Goal: Information Seeking & Learning: Learn about a topic

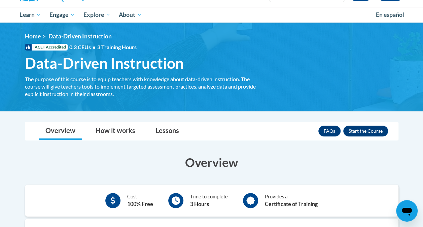
click at [263, 69] on div "<en>Home</en><fr>Accueil</fr><de>Zuhause</de><it>Casa</it><es>Casa</es><pt>Casa…" at bounding box center [212, 67] width 394 height 68
click at [364, 136] on button "Enroll" at bounding box center [366, 131] width 45 height 11
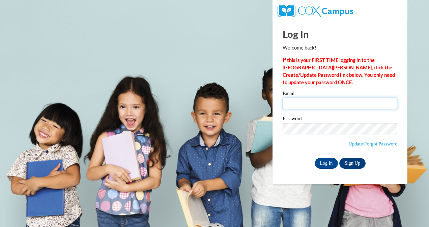
click at [310, 107] on input "Email" at bounding box center [339, 103] width 115 height 11
type input "[EMAIL_ADDRESS][DOMAIN_NAME]"
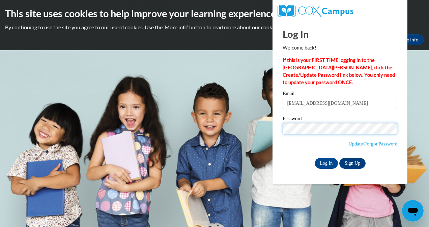
click at [314, 158] on input "Log In" at bounding box center [326, 163] width 24 height 11
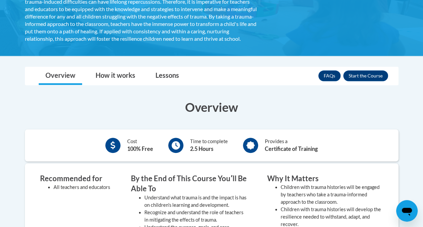
scroll to position [158, 0]
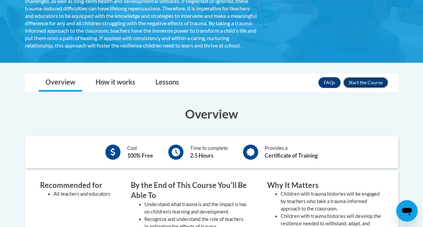
click at [369, 88] on button "Enroll" at bounding box center [366, 82] width 45 height 11
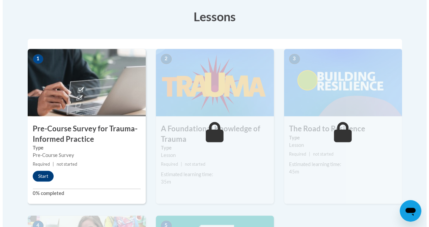
scroll to position [188, 0]
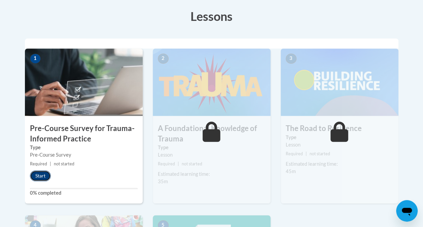
click at [41, 174] on button "Start" at bounding box center [40, 175] width 21 height 11
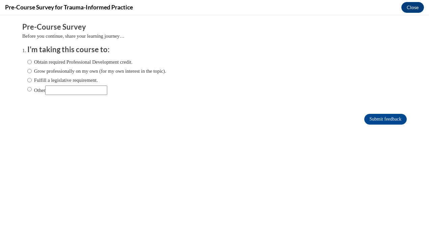
scroll to position [0, 0]
click at [27, 72] on label "Grow professionally on my own (for my own interest in the topic)." at bounding box center [96, 70] width 139 height 7
click at [27, 72] on input "Grow professionally on my own (for my own interest in the topic)." at bounding box center [29, 70] width 4 height 7
radio input "true"
click at [371, 119] on input "Submit feedback" at bounding box center [385, 119] width 42 height 11
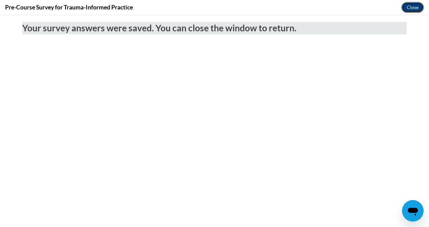
click at [407, 9] on button "Close" at bounding box center [412, 7] width 23 height 11
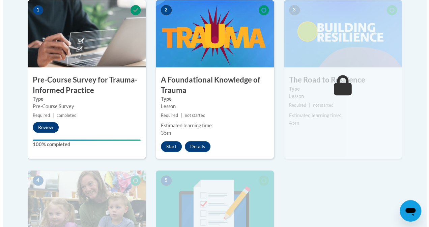
scroll to position [232, 0]
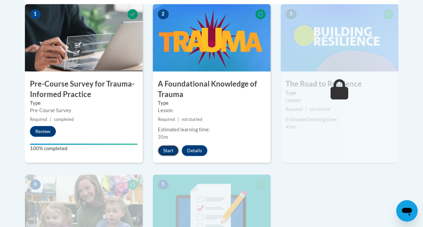
click at [170, 146] on button "Start" at bounding box center [168, 150] width 21 height 11
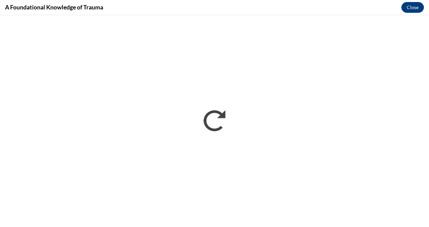
scroll to position [0, 0]
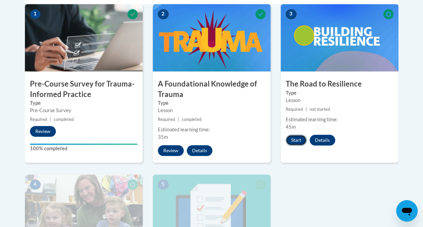
click at [294, 139] on button "Start" at bounding box center [296, 140] width 21 height 11
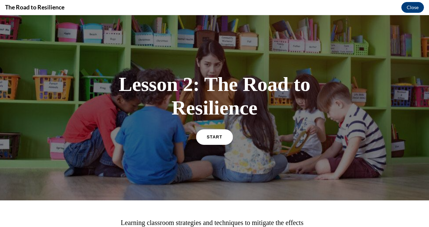
drag, startPoint x: 294, startPoint y: 155, endPoint x: 215, endPoint y: 135, distance: 80.9
click at [215, 135] on span "START" at bounding box center [214, 136] width 15 height 5
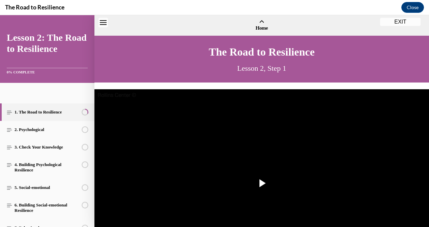
scroll to position [21, 0]
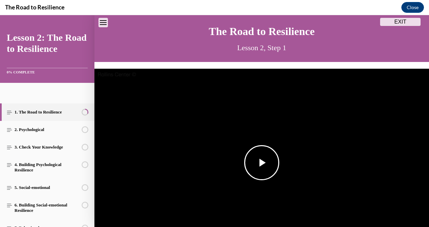
click at [261, 163] on span "Video player" at bounding box center [261, 163] width 0 height 0
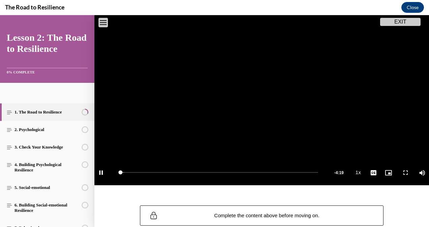
scroll to position [92, 0]
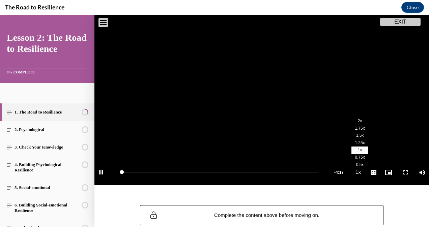
click at [354, 140] on span "1.25x" at bounding box center [359, 142] width 10 height 5
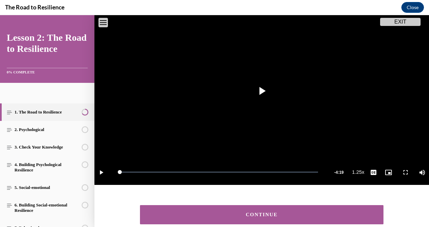
click at [320, 214] on div "CONTINUE" at bounding box center [261, 214] width 222 height 5
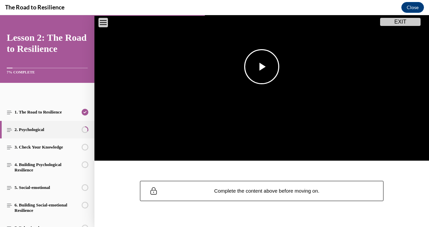
scroll to position [122, 0]
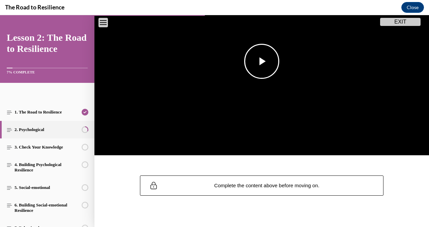
click at [261, 61] on span "Video player" at bounding box center [261, 61] width 0 height 0
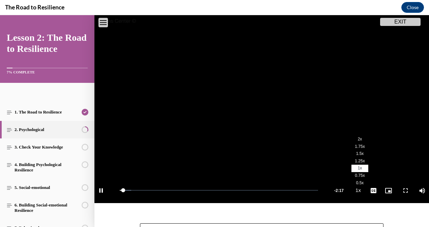
click at [354, 159] on span "1.25x" at bounding box center [359, 161] width 10 height 5
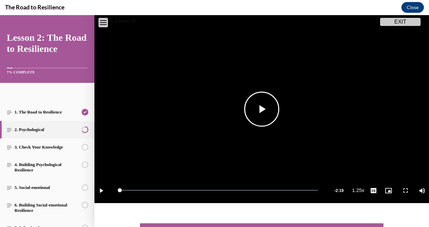
scroll to position [125, 0]
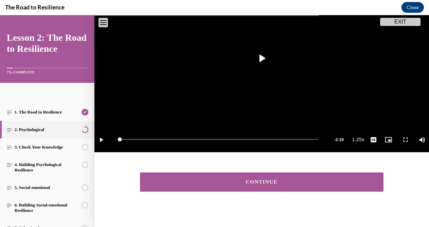
click at [285, 175] on button "CONTINUE" at bounding box center [261, 181] width 243 height 19
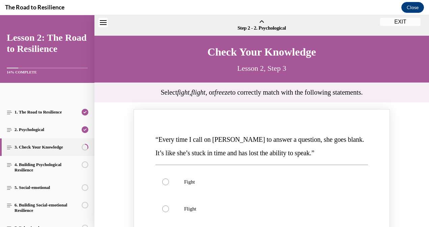
scroll to position [21, 0]
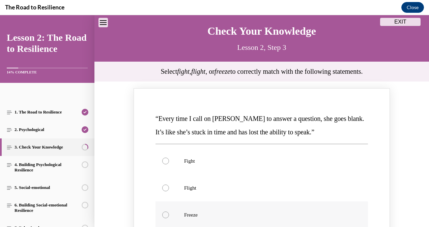
click at [183, 210] on label "Freeze" at bounding box center [261, 214] width 212 height 27
click at [169, 212] on input "Freeze" at bounding box center [165, 215] width 7 height 7
radio input "true"
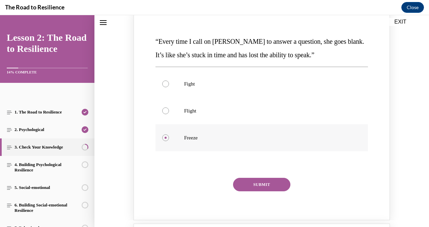
scroll to position [99, 0]
click at [242, 187] on button "SUBMIT" at bounding box center [261, 183] width 57 height 13
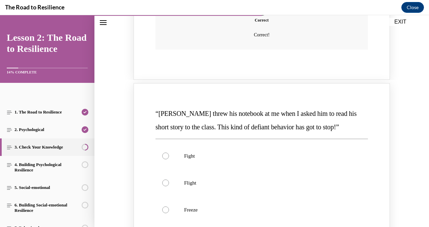
scroll to position [301, 0]
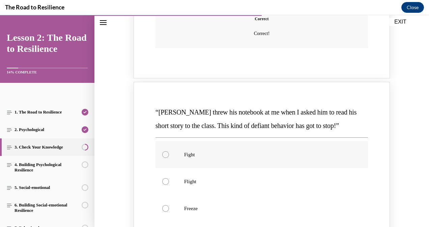
click at [185, 161] on label "Fight" at bounding box center [261, 154] width 212 height 27
click at [169, 158] on input "Fight" at bounding box center [165, 154] width 7 height 7
radio input "true"
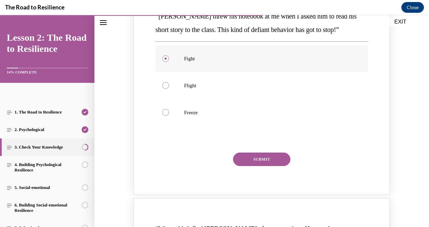
scroll to position [397, 0]
click at [249, 155] on button "SUBMIT" at bounding box center [261, 158] width 57 height 13
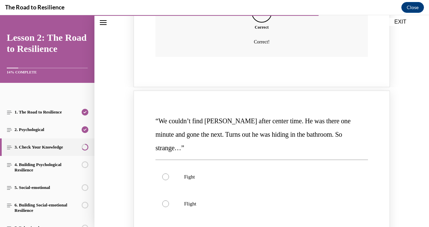
scroll to position [567, 0]
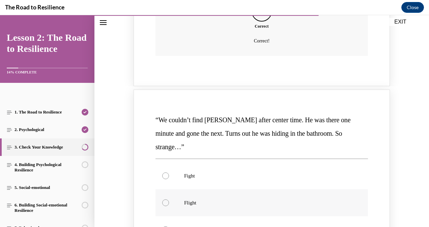
click at [185, 199] on p "Flight" at bounding box center [267, 202] width 167 height 7
click at [169, 199] on input "Flight" at bounding box center [165, 202] width 7 height 7
radio input "true"
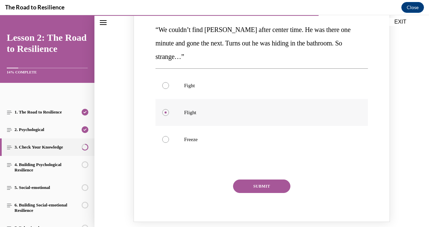
scroll to position [665, 0]
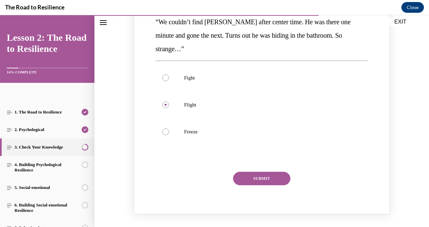
click at [252, 172] on button "SUBMIT" at bounding box center [261, 178] width 57 height 13
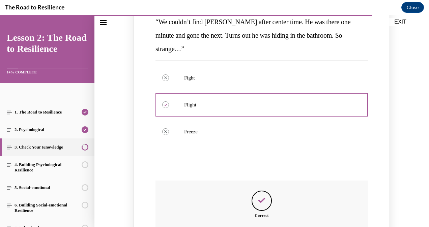
scroll to position [770, 0]
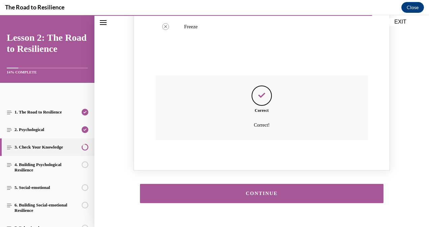
click at [261, 184] on button "CONTINUE" at bounding box center [261, 193] width 243 height 19
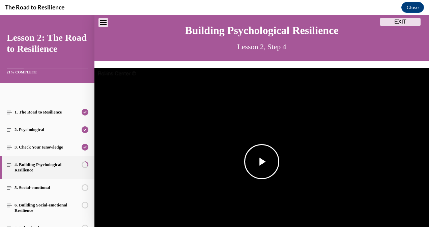
scroll to position [20, 0]
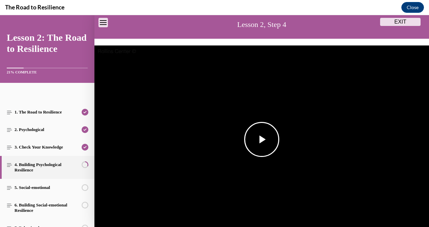
click at [261, 139] on span "Video player" at bounding box center [261, 139] width 0 height 0
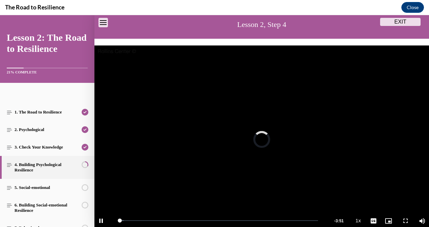
scroll to position [47, 0]
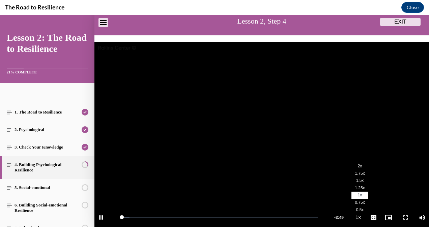
click at [354, 186] on span "1.25x" at bounding box center [359, 188] width 10 height 5
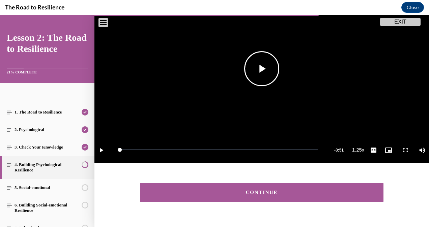
scroll to position [125, 0]
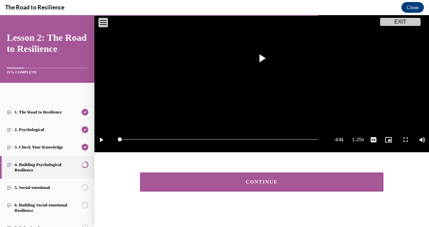
click at [281, 180] on div "CONTINUE" at bounding box center [261, 182] width 222 height 5
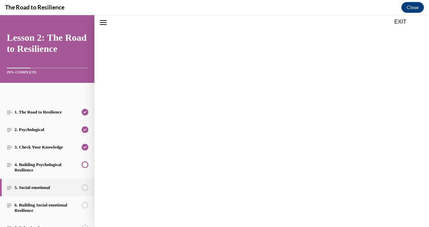
scroll to position [104, 0]
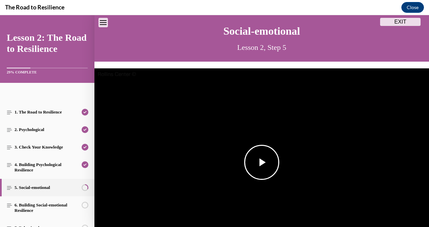
click at [261, 162] on span "Video player" at bounding box center [261, 162] width 0 height 0
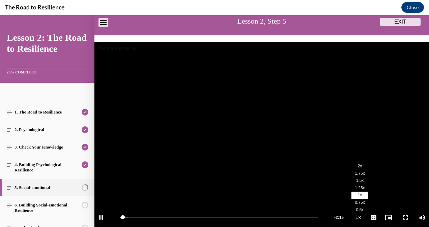
click at [354, 186] on span "1.25x" at bounding box center [359, 188] width 10 height 5
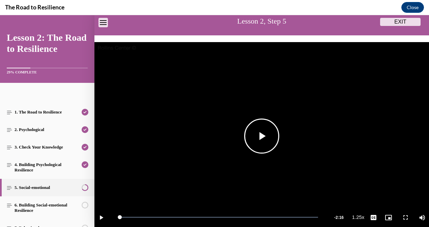
scroll to position [125, 0]
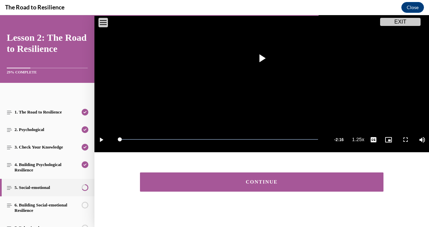
click at [309, 180] on div "CONTINUE" at bounding box center [261, 182] width 222 height 5
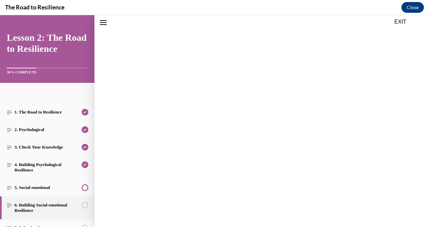
scroll to position [104, 0]
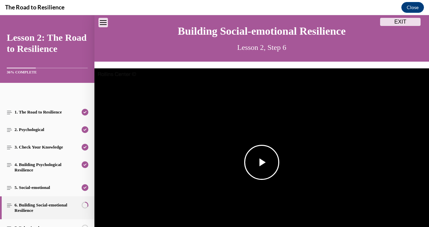
click at [261, 162] on span "Video player" at bounding box center [261, 162] width 0 height 0
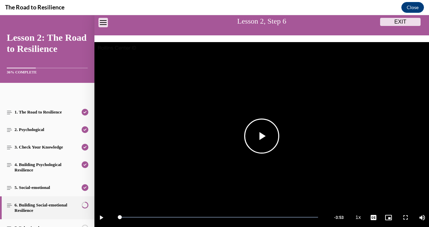
scroll to position [125, 0]
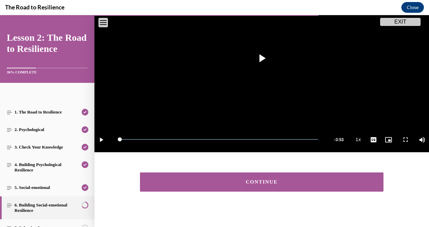
click at [258, 174] on button "CONTINUE" at bounding box center [261, 181] width 243 height 19
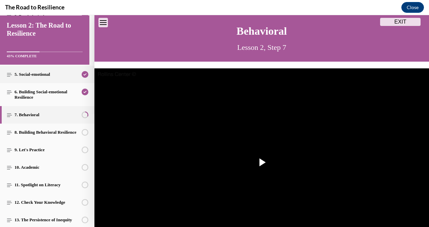
scroll to position [117, 0]
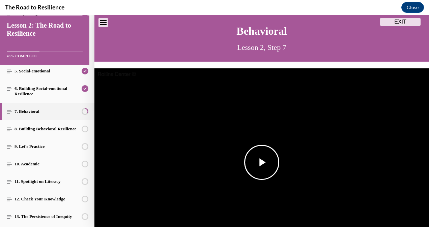
click at [261, 162] on span "Video player" at bounding box center [261, 162] width 0 height 0
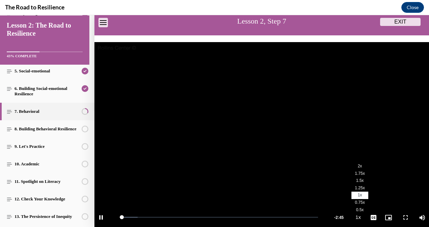
click at [354, 186] on span "1.25x" at bounding box center [359, 188] width 10 height 5
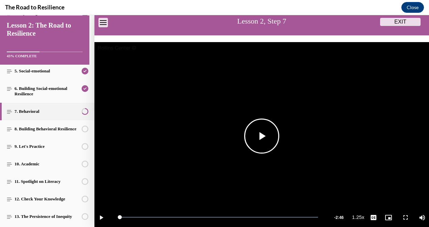
scroll to position [132, 0]
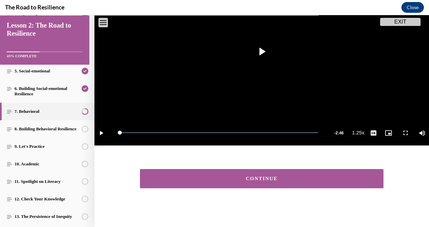
click at [255, 177] on div "CONTINUE" at bounding box center [261, 178] width 222 height 5
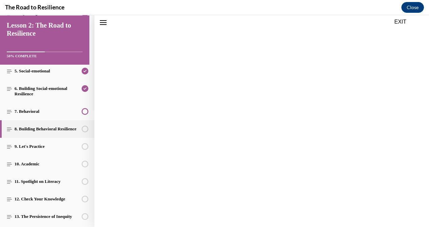
scroll to position [111, 0]
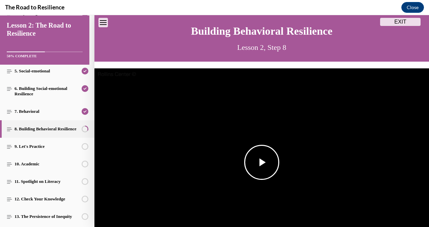
click at [261, 162] on span "Video player" at bounding box center [261, 162] width 0 height 0
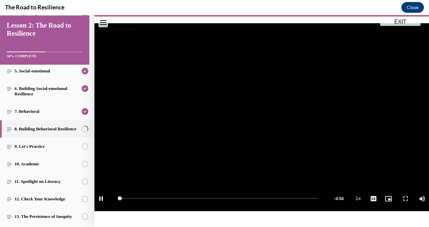
scroll to position [67, 0]
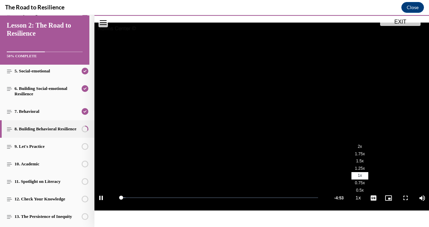
click at [354, 166] on span "1.25x" at bounding box center [359, 168] width 10 height 5
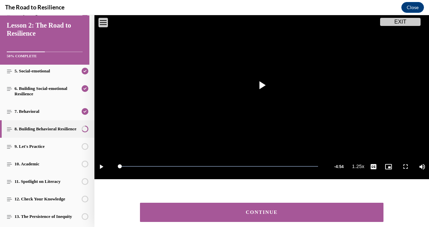
scroll to position [98, 0]
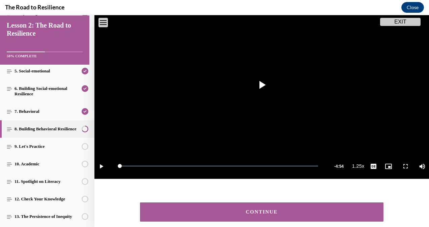
click at [324, 210] on div "CONTINUE" at bounding box center [261, 212] width 222 height 5
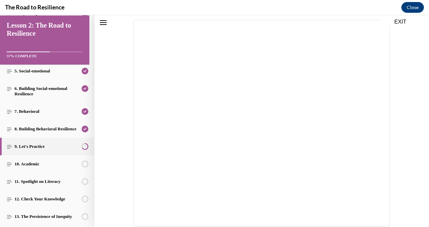
scroll to position [154, 0]
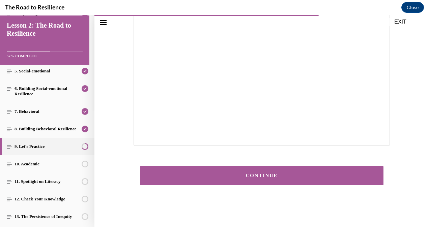
click at [265, 168] on button "CONTINUE" at bounding box center [261, 175] width 243 height 19
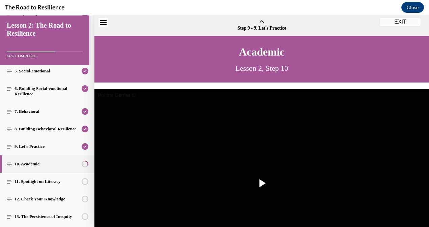
scroll to position [21, 0]
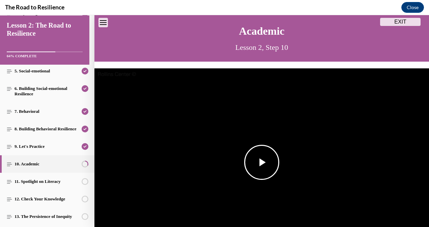
click at [261, 162] on span "Video player" at bounding box center [261, 162] width 0 height 0
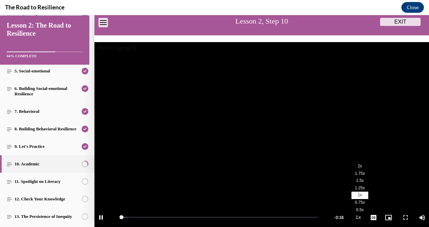
click at [354, 186] on span "1.25x" at bounding box center [359, 188] width 10 height 5
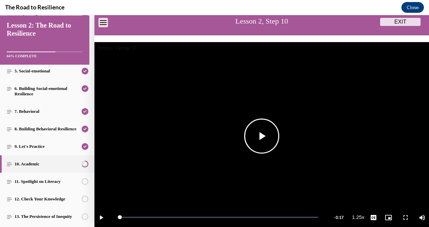
scroll to position [132, 0]
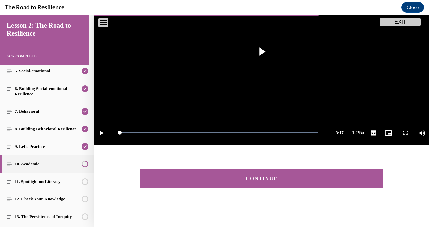
click at [298, 181] on button "CONTINUE" at bounding box center [261, 178] width 243 height 19
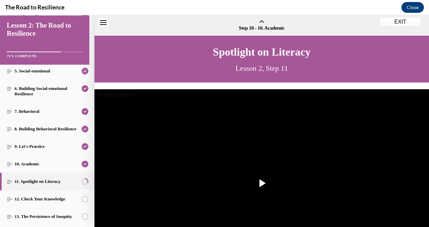
scroll to position [21, 0]
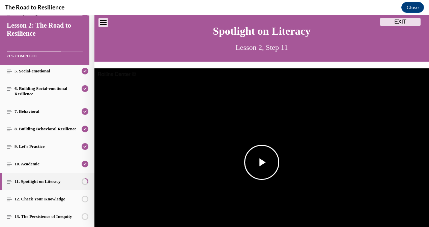
click at [261, 162] on span "Video player" at bounding box center [261, 162] width 0 height 0
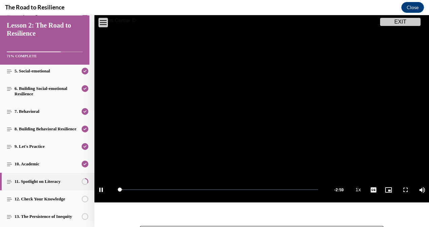
scroll to position [76, 0]
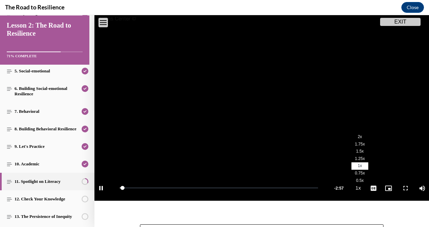
click at [354, 157] on span "1.25x" at bounding box center [359, 158] width 10 height 5
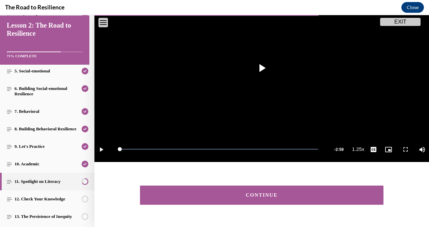
scroll to position [116, 0]
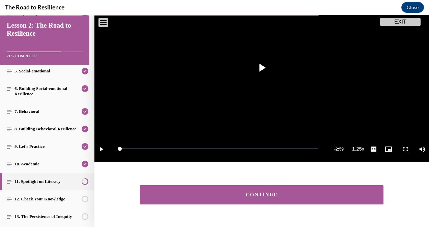
click at [285, 194] on button "CONTINUE" at bounding box center [261, 194] width 243 height 19
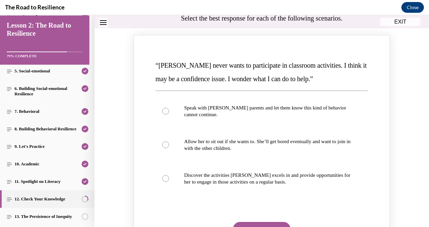
scroll to position [75, 0]
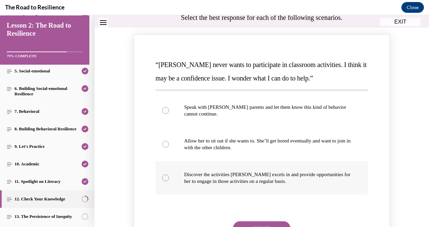
click at [245, 175] on p "Discover the activities [PERSON_NAME] excels in and provide opportunities for h…" at bounding box center [267, 177] width 167 height 13
click at [169, 175] on input "Discover the activities [PERSON_NAME] excels in and provide opportunities for h…" at bounding box center [165, 178] width 7 height 7
radio input "true"
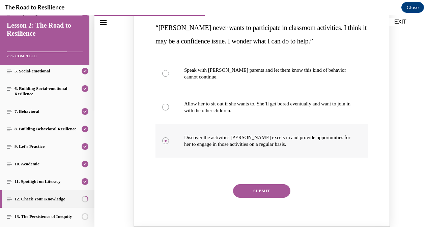
scroll to position [113, 0]
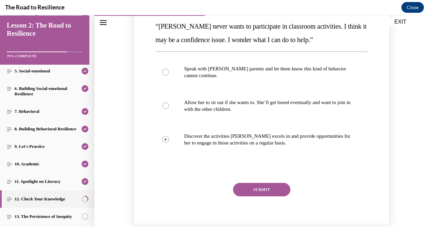
click at [246, 190] on button "SUBMIT" at bounding box center [261, 189] width 57 height 13
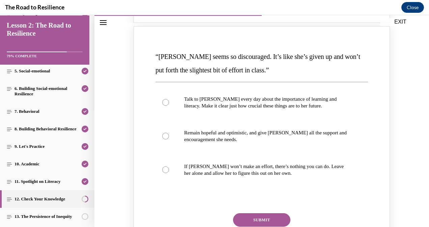
scroll to position [383, 0]
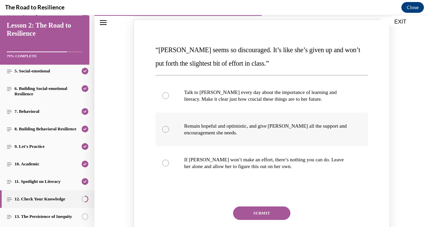
click at [271, 129] on p "Remain hopeful and optimistic, and give [PERSON_NAME] all the support and encou…" at bounding box center [267, 129] width 167 height 13
click at [169, 129] on input "Remain hopeful and optimistic, and give [PERSON_NAME] all the support and encou…" at bounding box center [165, 129] width 7 height 7
radio input "true"
click at [268, 207] on button "SUBMIT" at bounding box center [261, 213] width 57 height 13
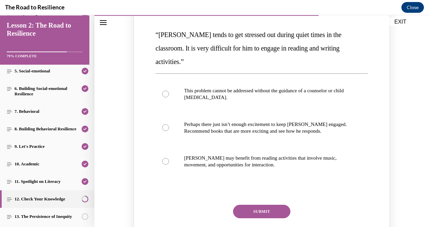
scroll to position [694, 0]
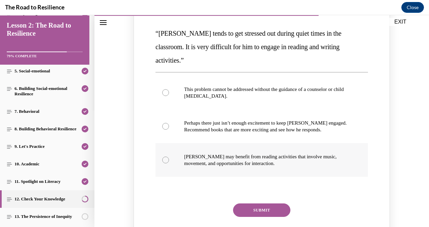
click at [290, 153] on p "[PERSON_NAME] may benefit from reading activities that involve music, movement,…" at bounding box center [267, 159] width 167 height 13
click at [169, 157] on input "[PERSON_NAME] may benefit from reading activities that involve music, movement,…" at bounding box center [165, 160] width 7 height 7
radio input "true"
click at [263, 203] on button "SUBMIT" at bounding box center [261, 209] width 57 height 13
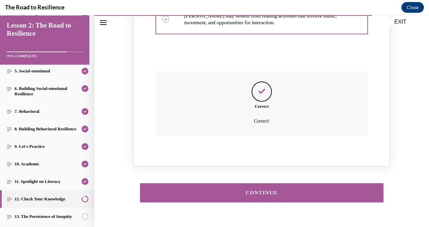
scroll to position [837, 0]
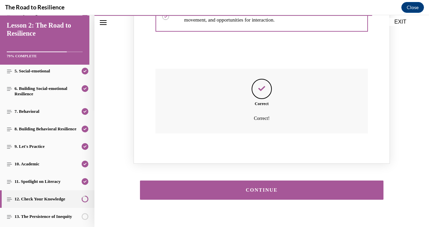
click at [259, 170] on div "CONTINUE" at bounding box center [261, 189] width 334 height 39
click at [259, 181] on button "CONTINUE" at bounding box center [261, 190] width 243 height 19
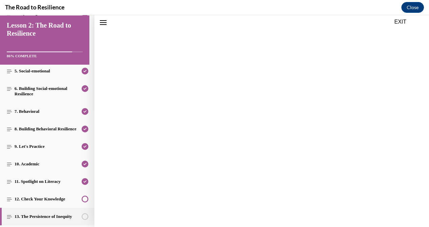
scroll to position [817, 0]
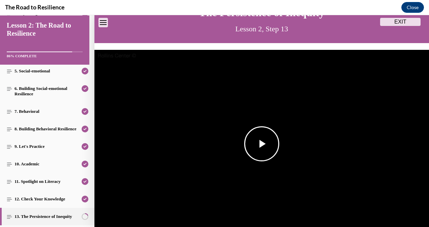
click at [261, 144] on span "Video player" at bounding box center [261, 144] width 0 height 0
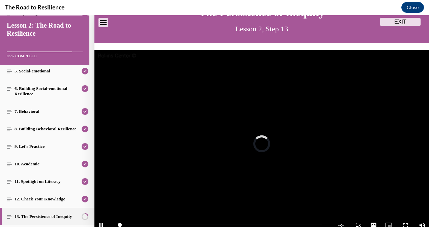
scroll to position [47, 0]
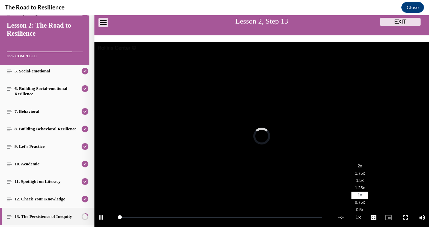
click at [354, 186] on span "1.25x" at bounding box center [359, 188] width 10 height 5
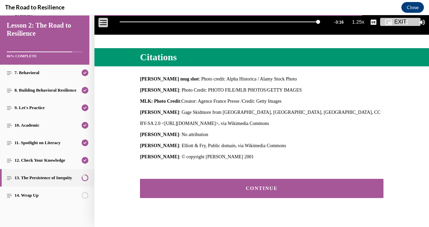
scroll to position [252, 0]
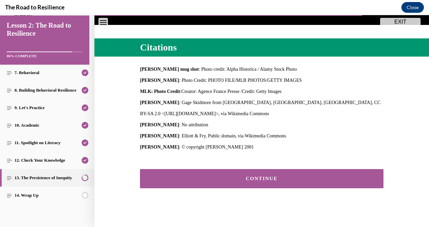
click at [209, 176] on div "CONTINUE" at bounding box center [261, 178] width 222 height 5
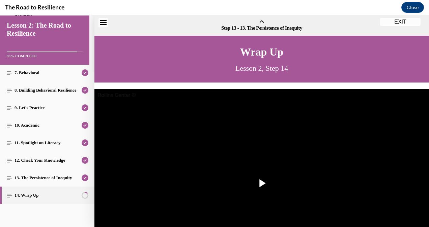
scroll to position [21, 0]
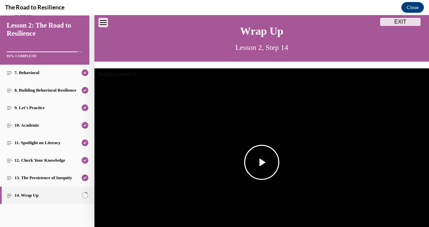
click at [293, 138] on img "Video player" at bounding box center [261, 162] width 334 height 188
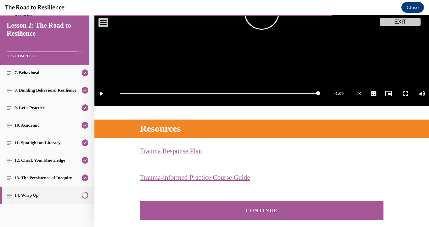
scroll to position [181, 0]
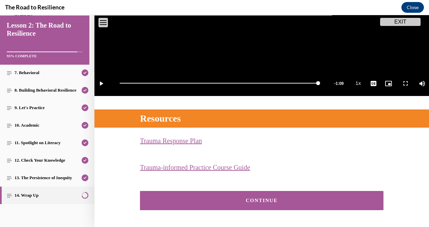
click at [298, 191] on button "CONTINUE" at bounding box center [261, 200] width 243 height 19
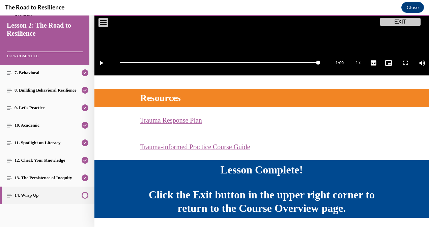
scroll to position [221, 0]
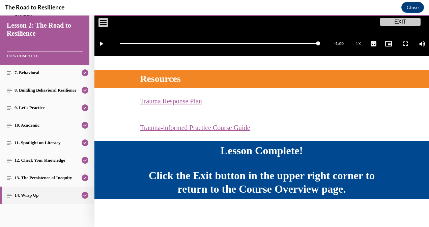
click at [397, 21] on button "EXIT" at bounding box center [400, 22] width 40 height 8
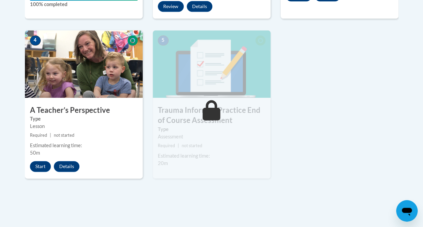
scroll to position [377, 0]
